Goal: Task Accomplishment & Management: Manage account settings

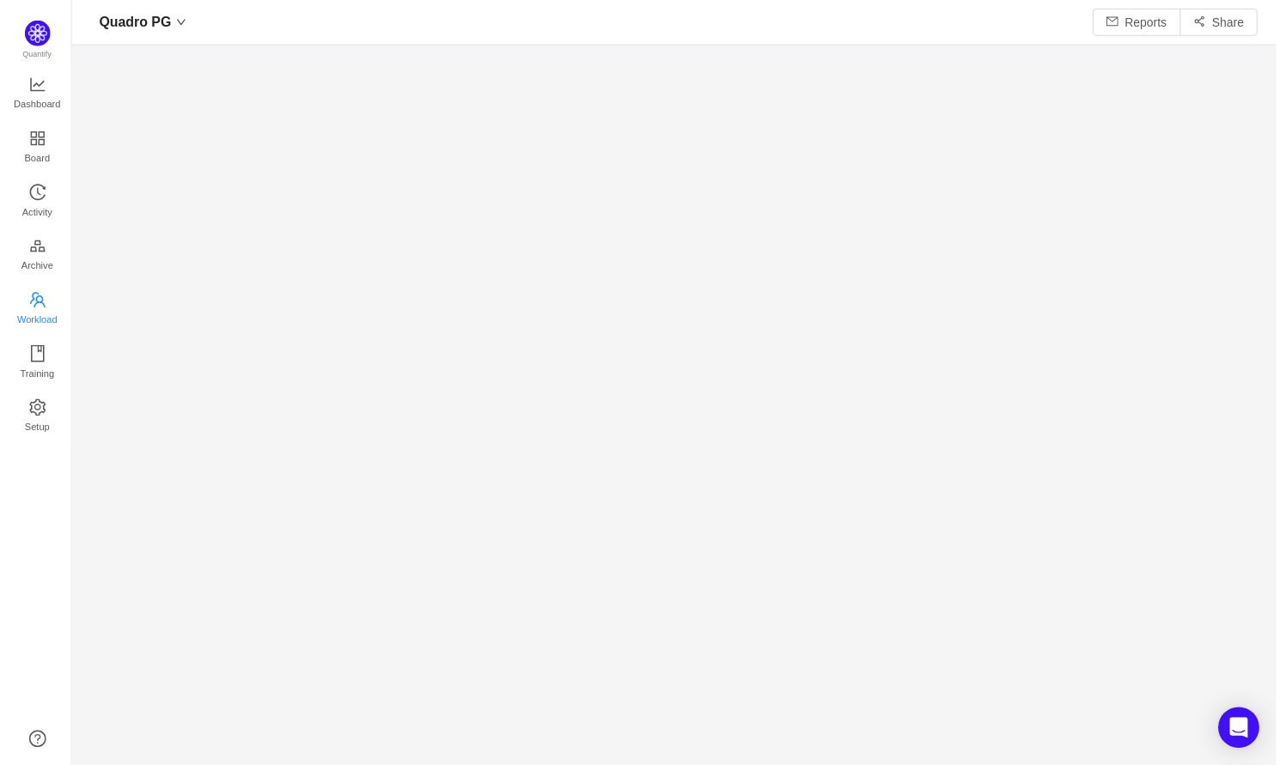
scroll to position [740, 1173]
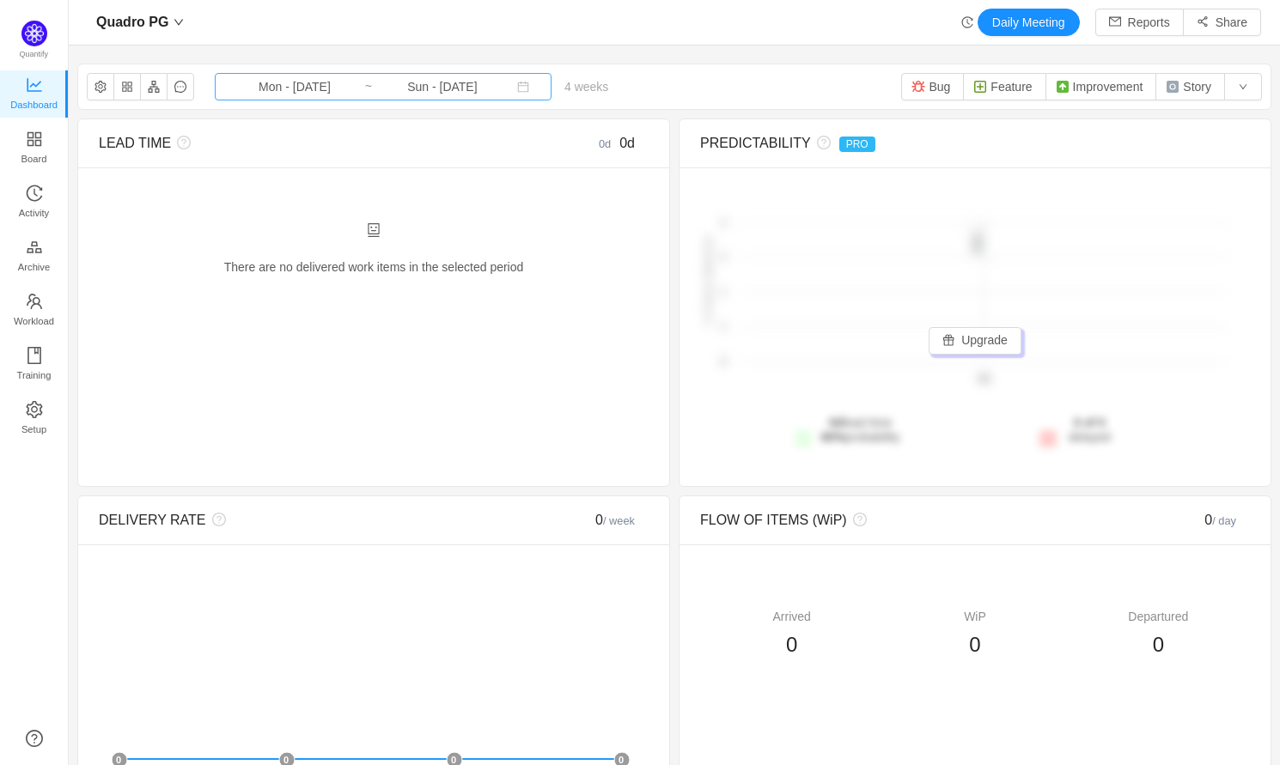
click at [322, 91] on input "Mon - [DATE]" at bounding box center [294, 86] width 139 height 19
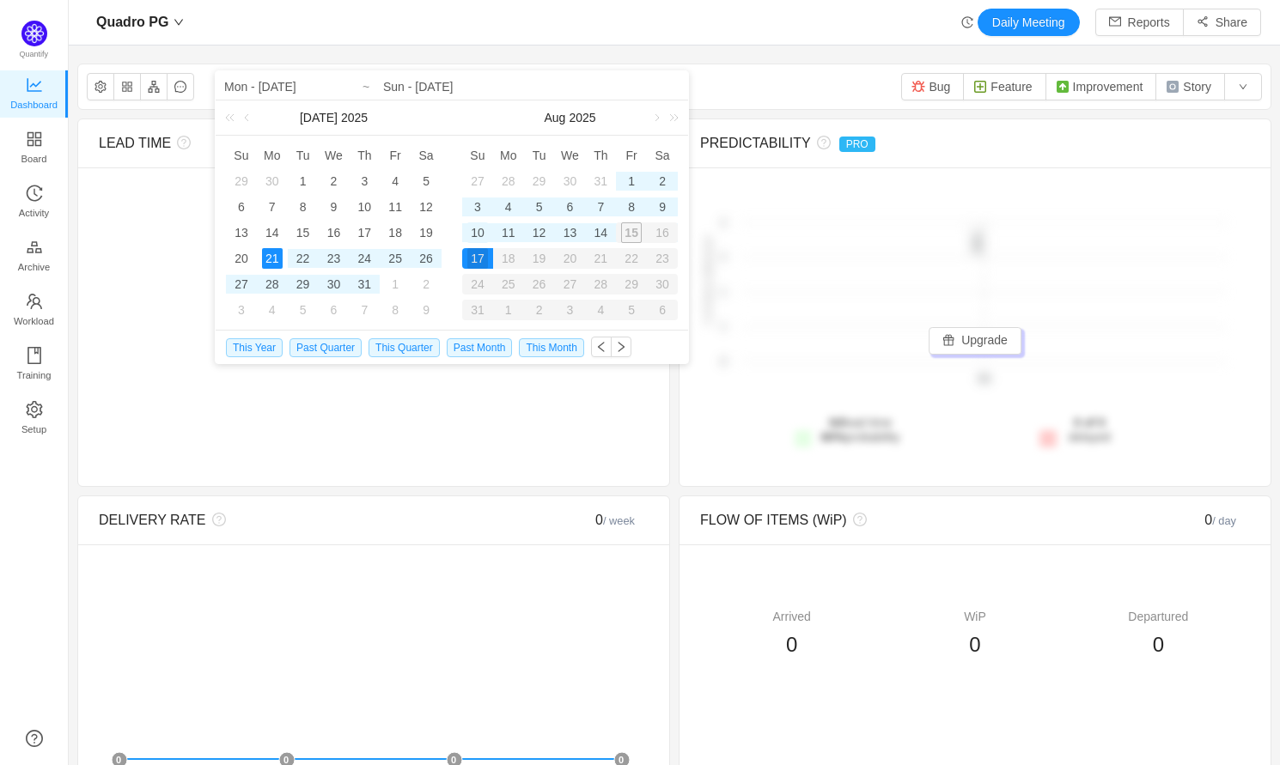
click at [479, 233] on div "10" at bounding box center [477, 233] width 21 height 21
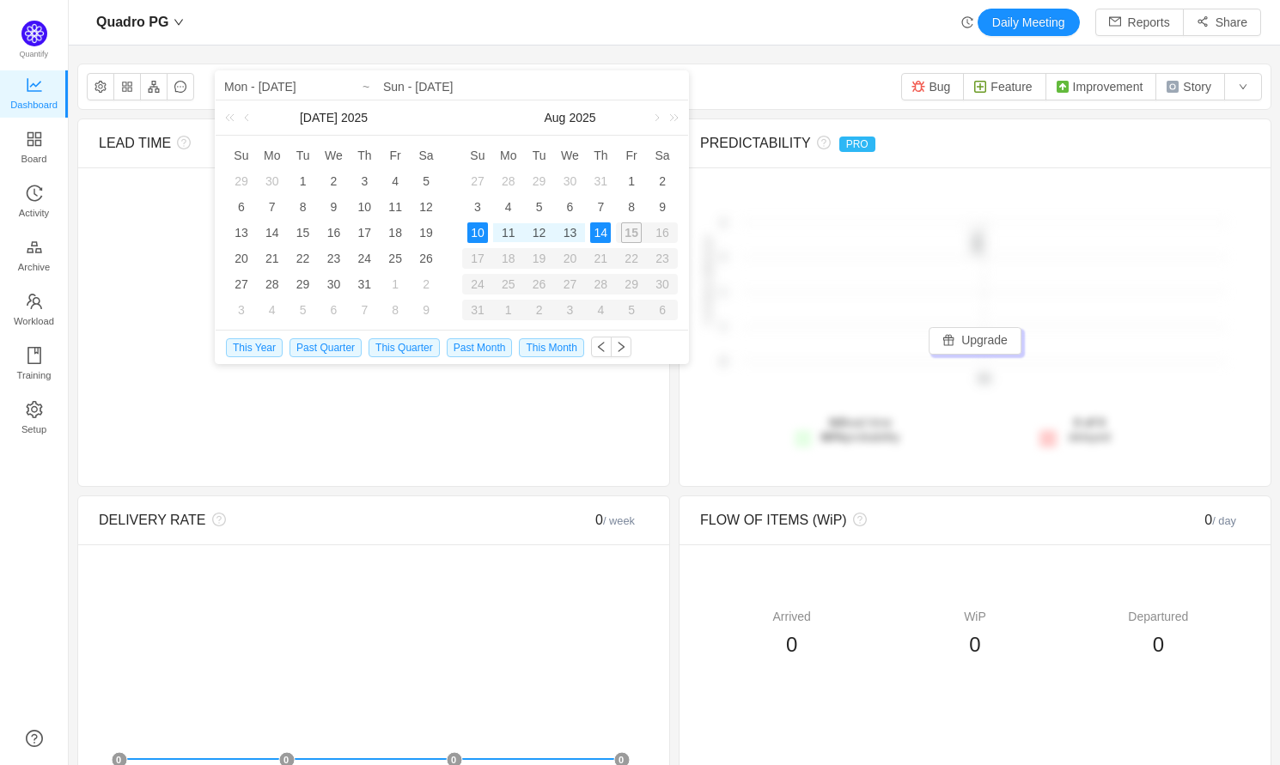
click at [600, 233] on div "14" at bounding box center [600, 233] width 21 height 21
type input "Sun - [DATE]"
type input "Thu - [DATE]"
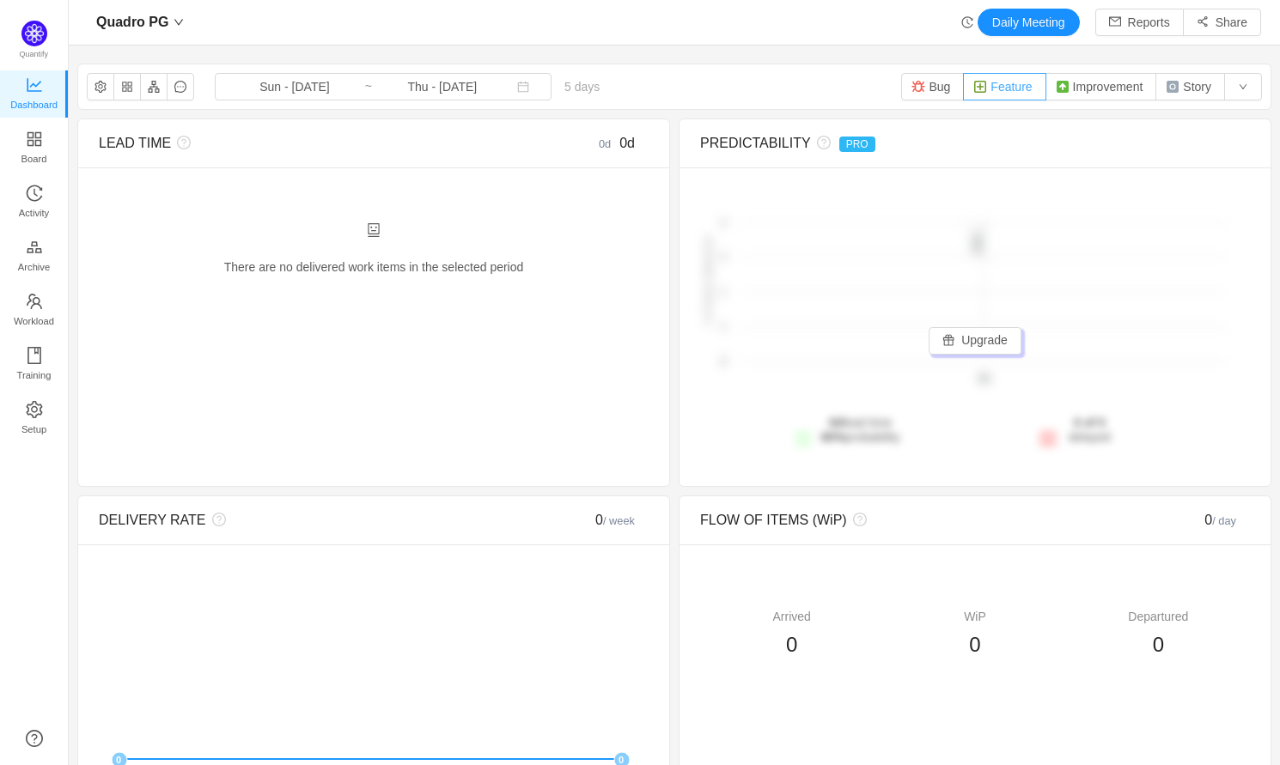
click at [985, 96] on button "Feature" at bounding box center [1004, 86] width 82 height 27
click at [1082, 93] on button "Improvement" at bounding box center [1102, 86] width 112 height 27
click at [1169, 88] on button "Story" at bounding box center [1191, 86] width 70 height 27
click at [933, 93] on button "Bug" at bounding box center [932, 86] width 63 height 27
click at [37, 136] on icon "icon: appstore" at bounding box center [34, 139] width 17 height 17
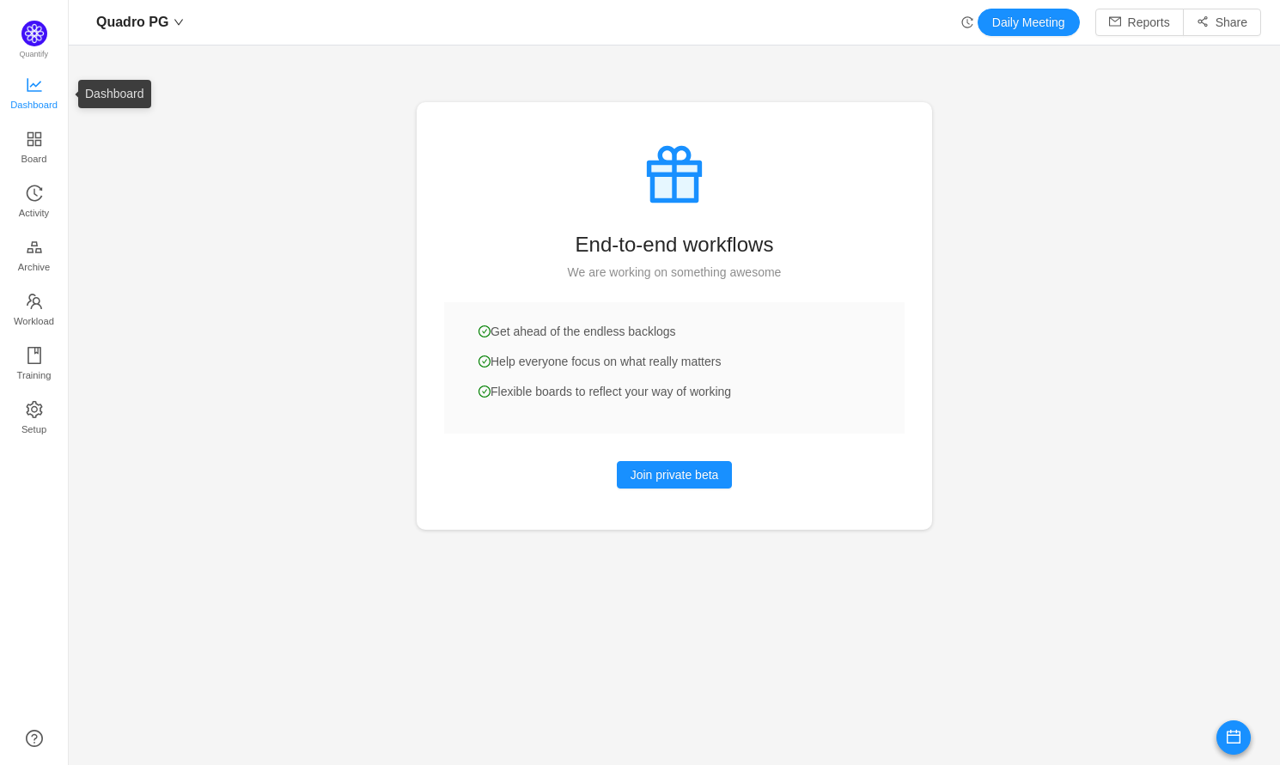
click at [38, 91] on span "Dashboard" at bounding box center [33, 105] width 47 height 34
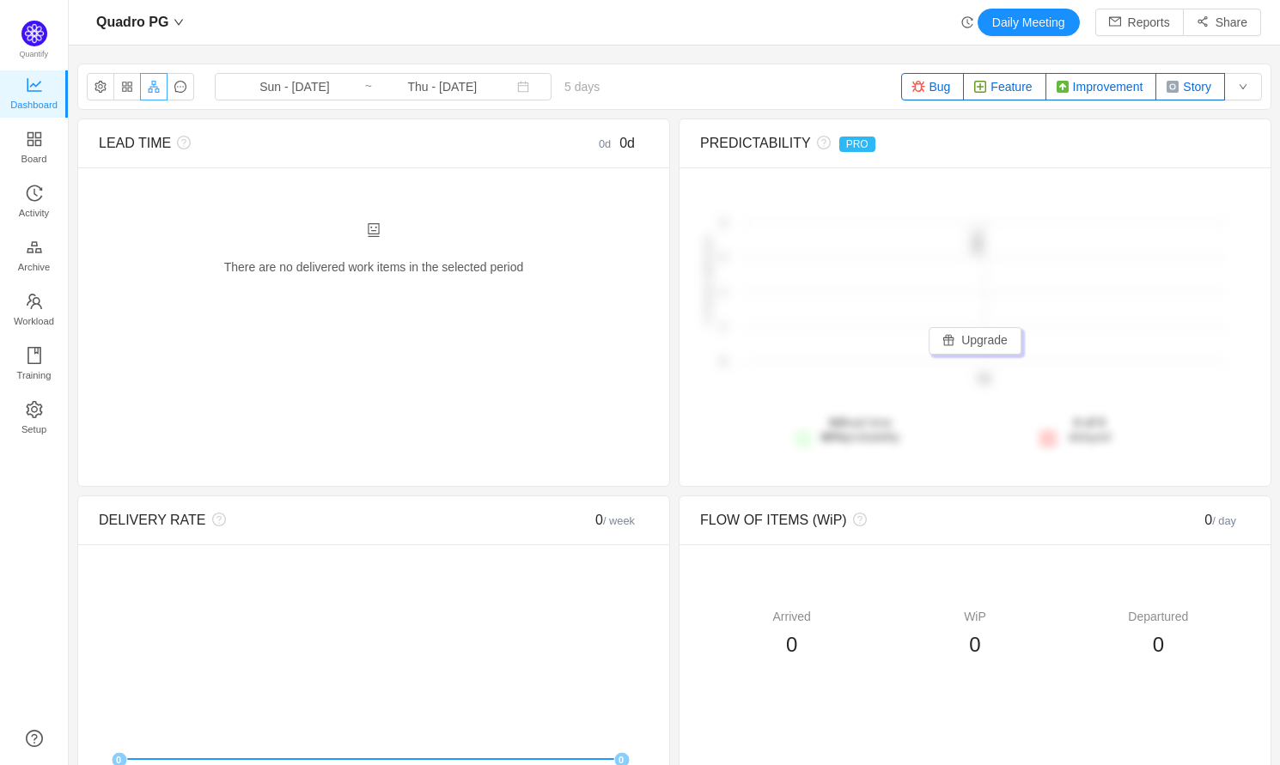
click at [154, 94] on button "button" at bounding box center [153, 86] width 27 height 27
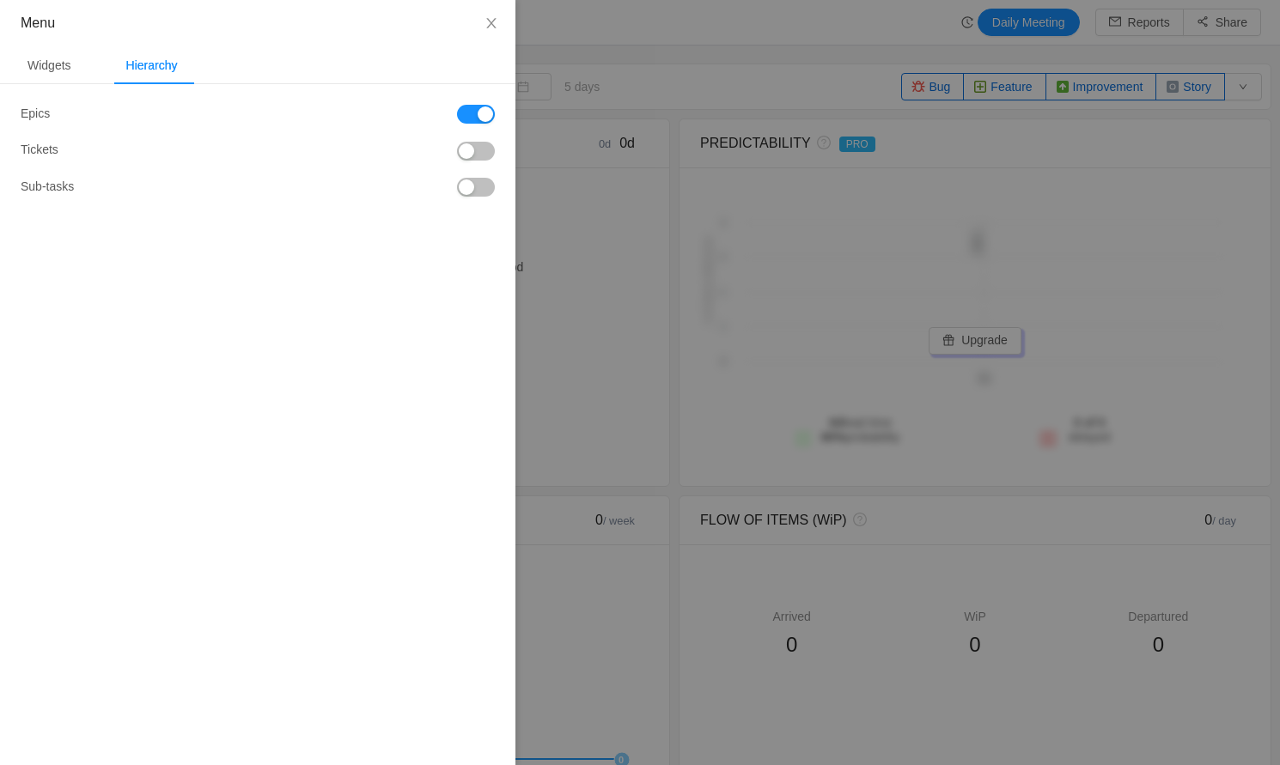
click at [481, 158] on button "button" at bounding box center [476, 151] width 38 height 19
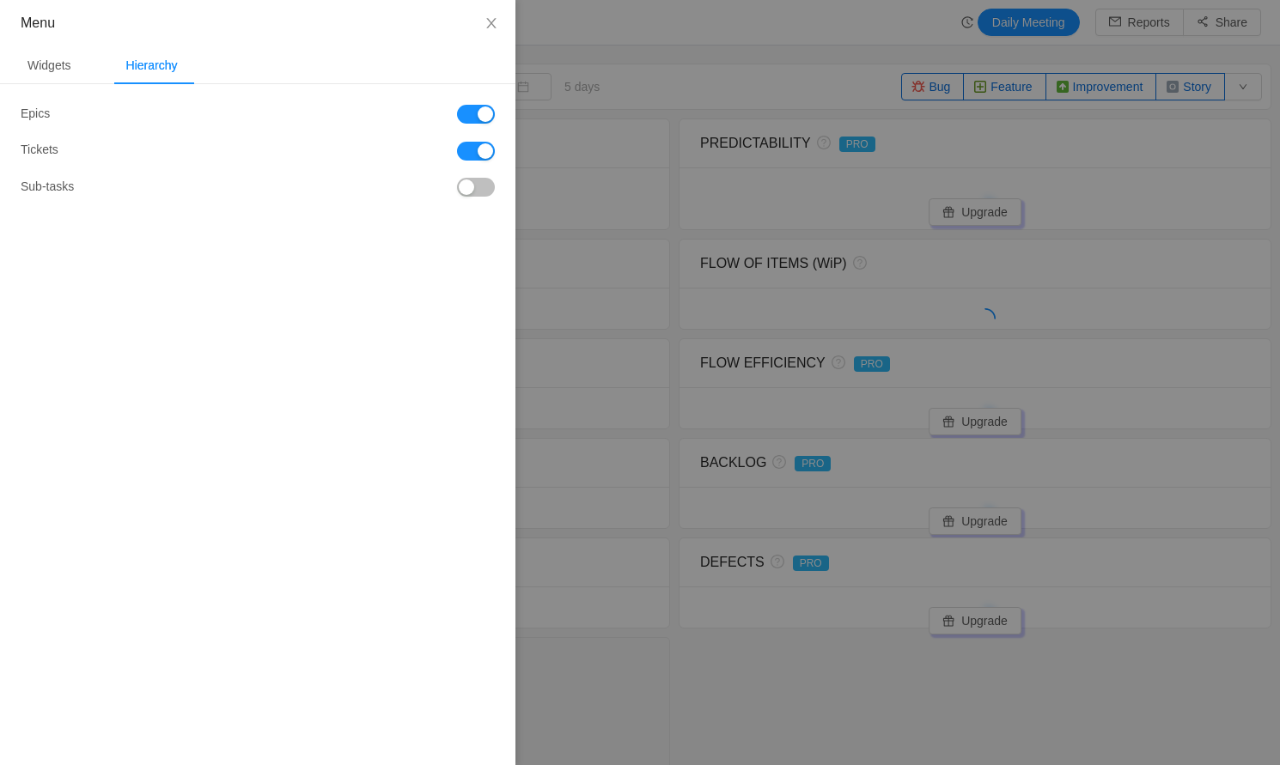
click at [473, 202] on div "Epics Tickets Sub-tasks Predictability PRO Story Points vs Time Spent PRO Backl…" at bounding box center [257, 159] width 515 height 150
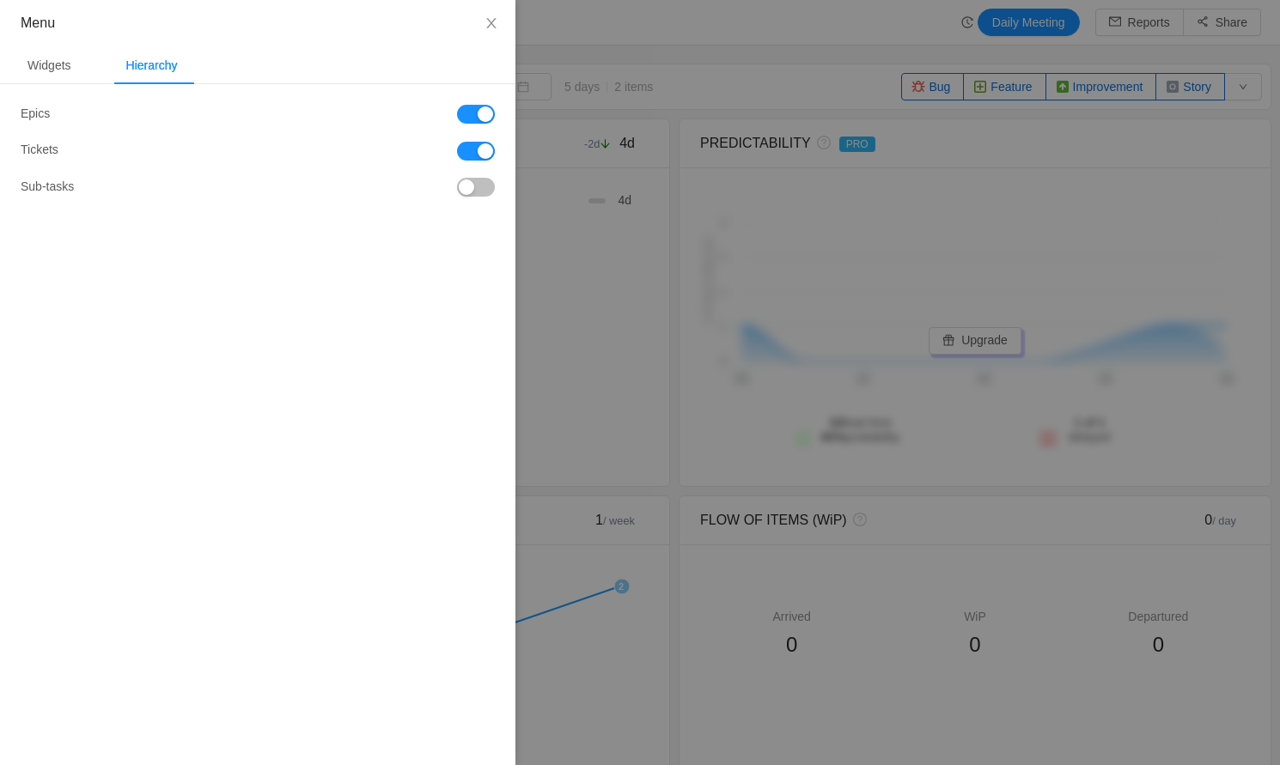
click at [483, 187] on button "button" at bounding box center [476, 187] width 38 height 19
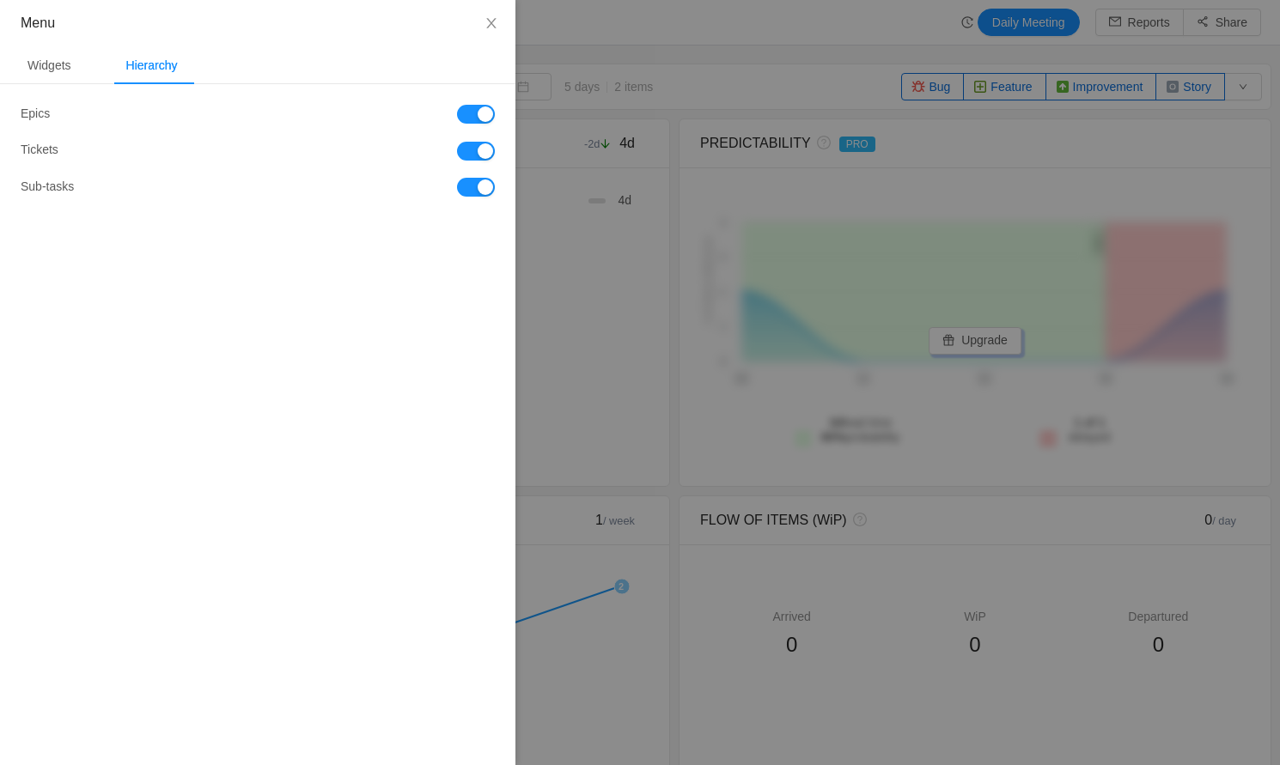
click at [702, 87] on div at bounding box center [640, 382] width 1280 height 765
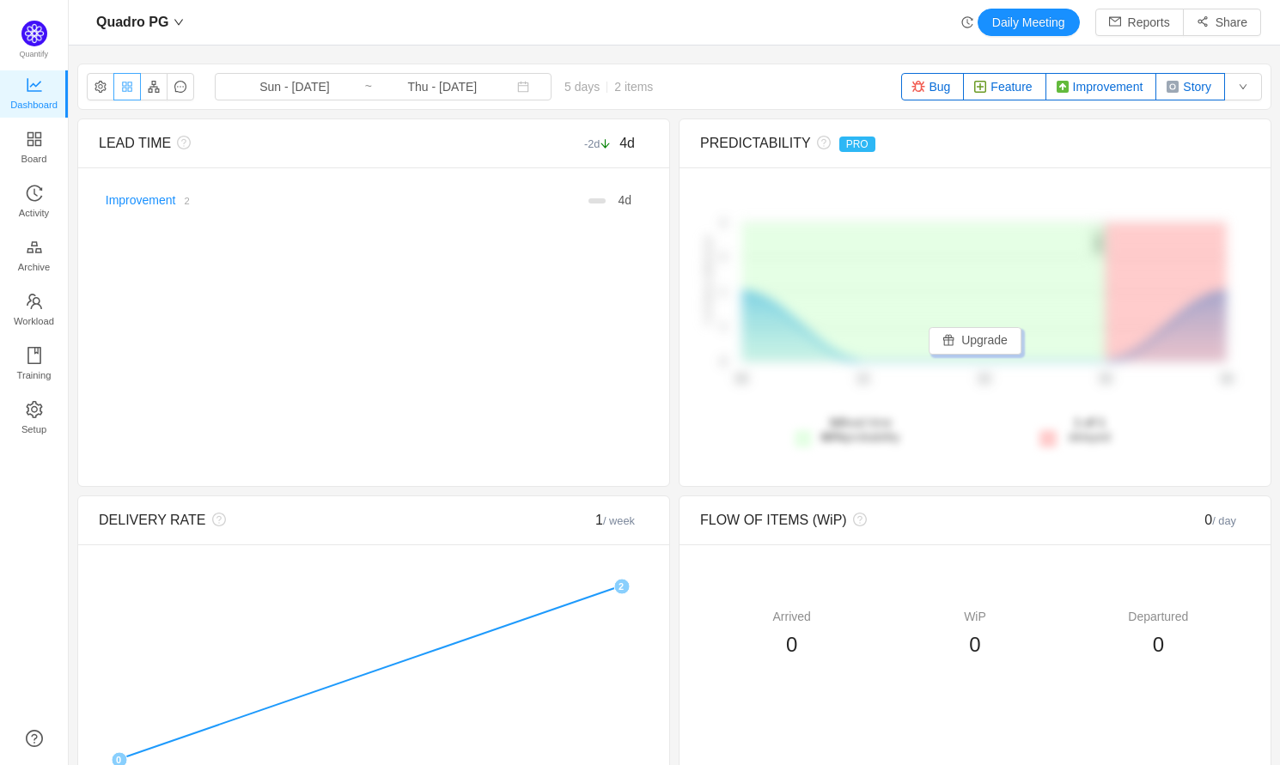
click at [120, 88] on button "button" at bounding box center [126, 86] width 27 height 27
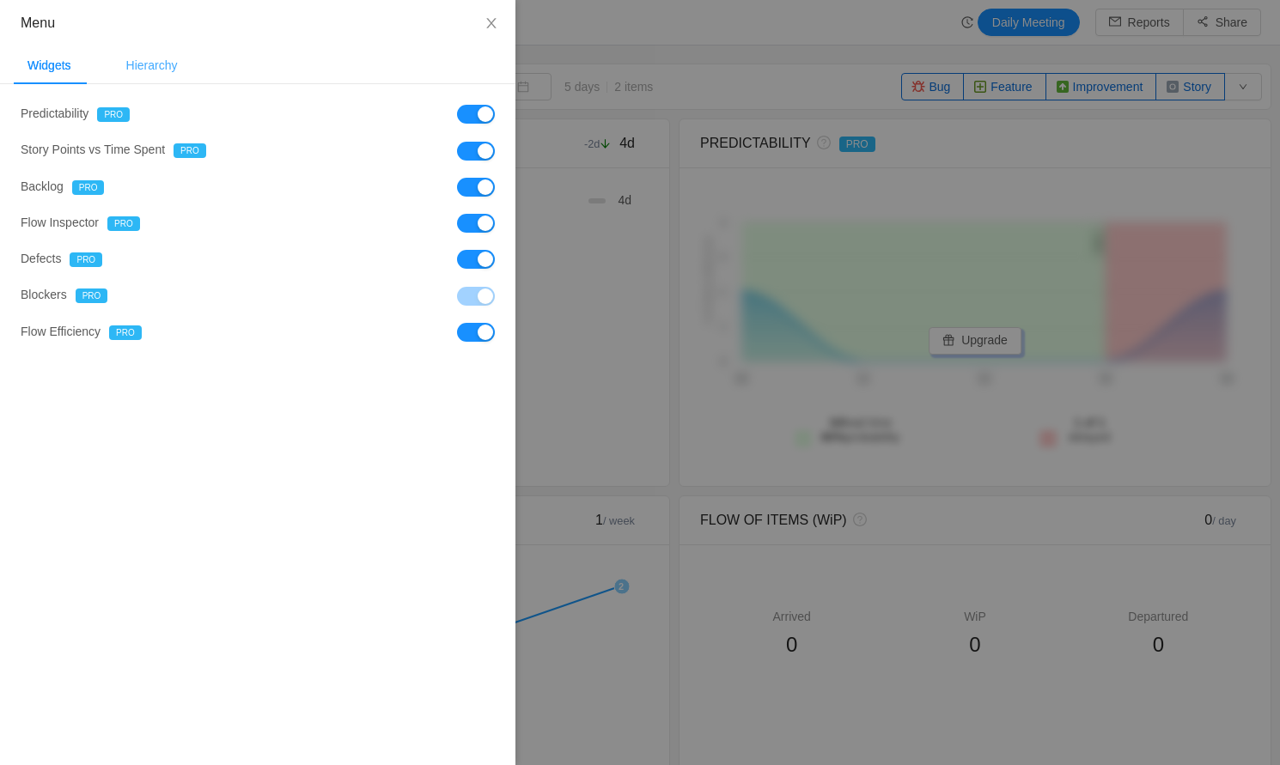
click at [142, 60] on div "Hierarchy" at bounding box center [152, 65] width 79 height 39
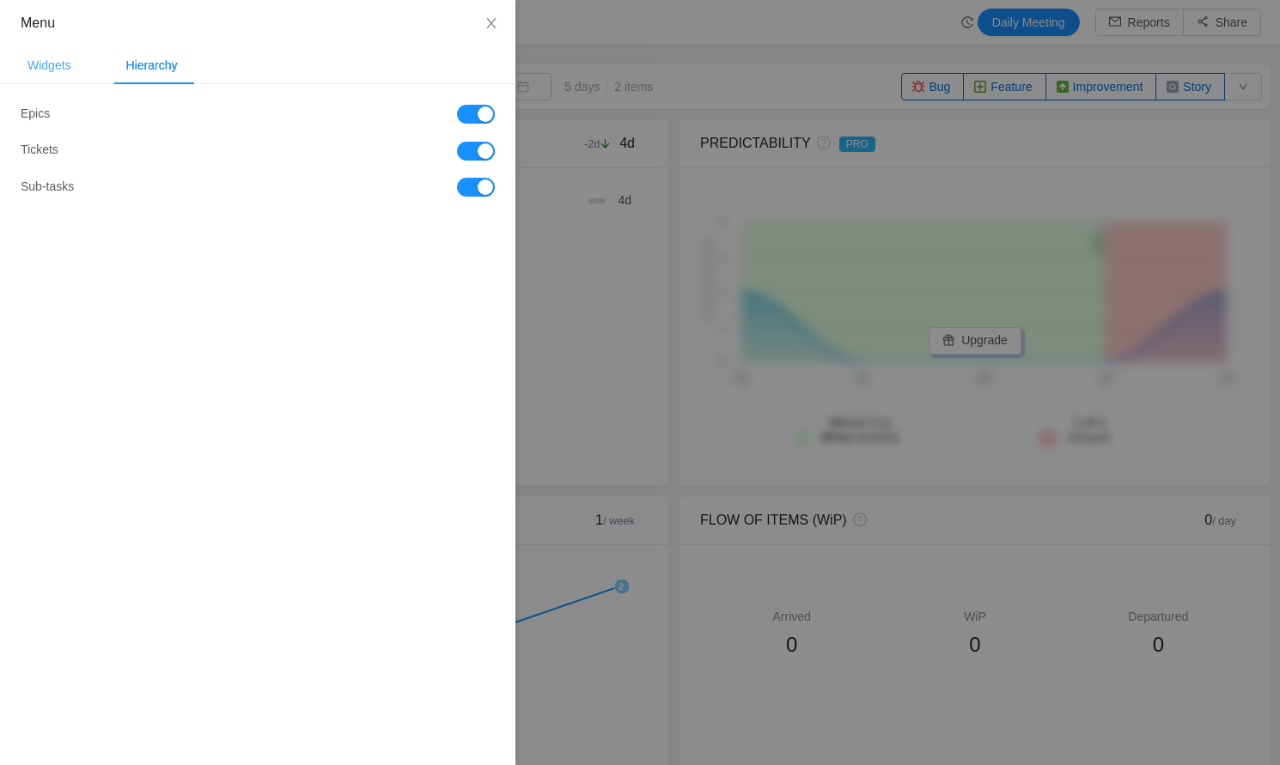
click at [51, 70] on div "Widgets" at bounding box center [49, 65] width 71 height 39
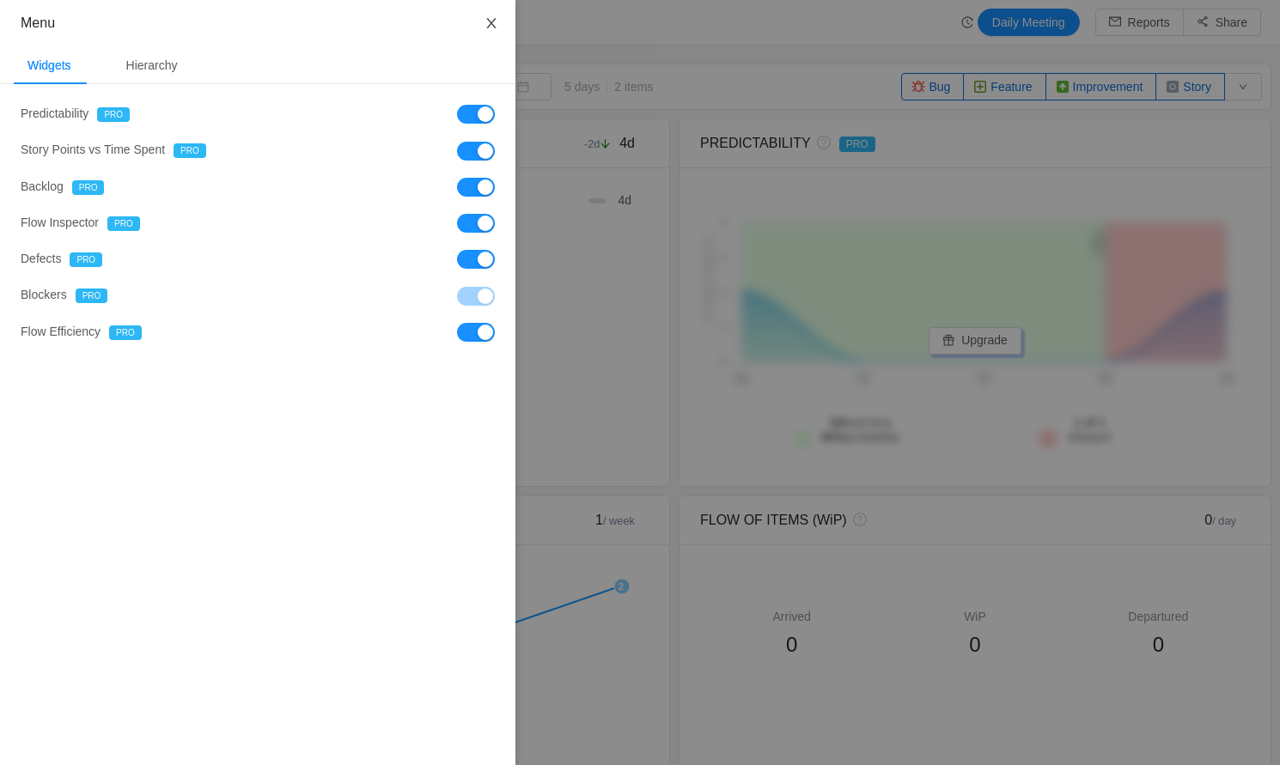
click at [501, 17] on button "Close" at bounding box center [491, 24] width 48 height 48
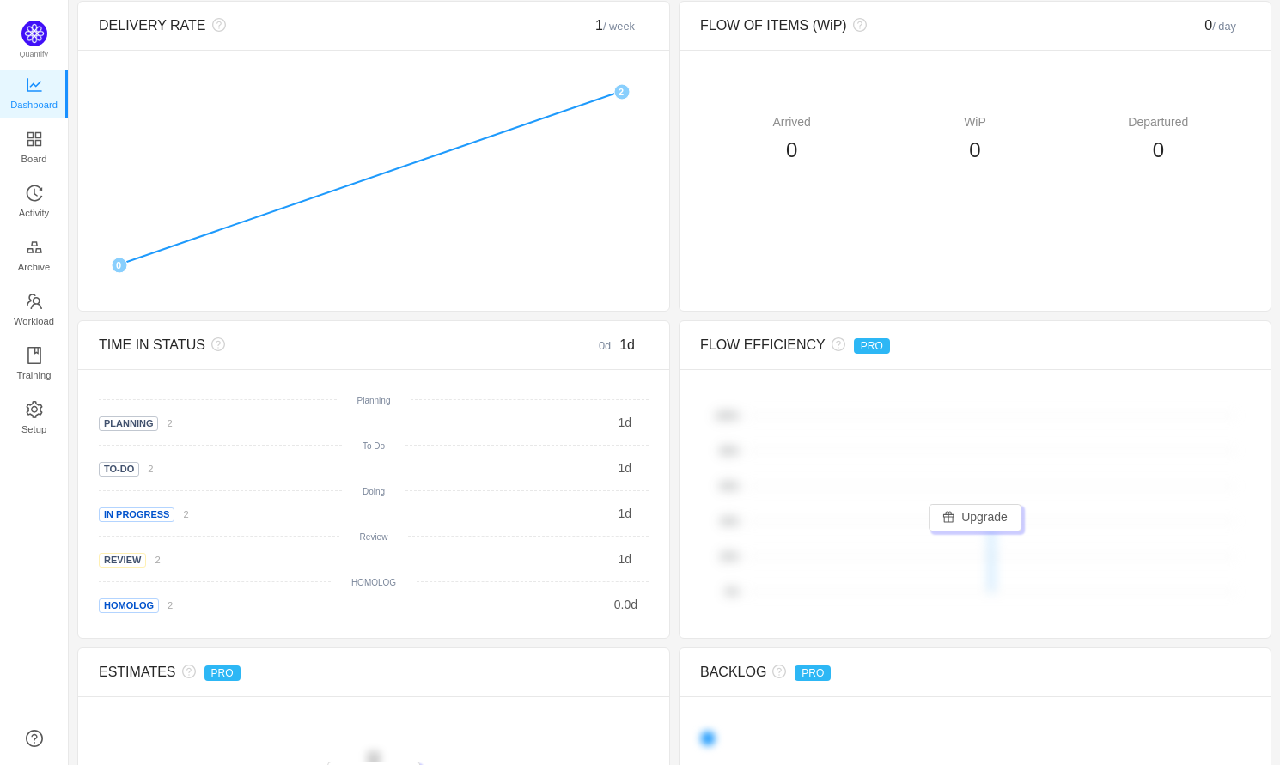
scroll to position [258, 0]
